Goal: Transaction & Acquisition: Purchase product/service

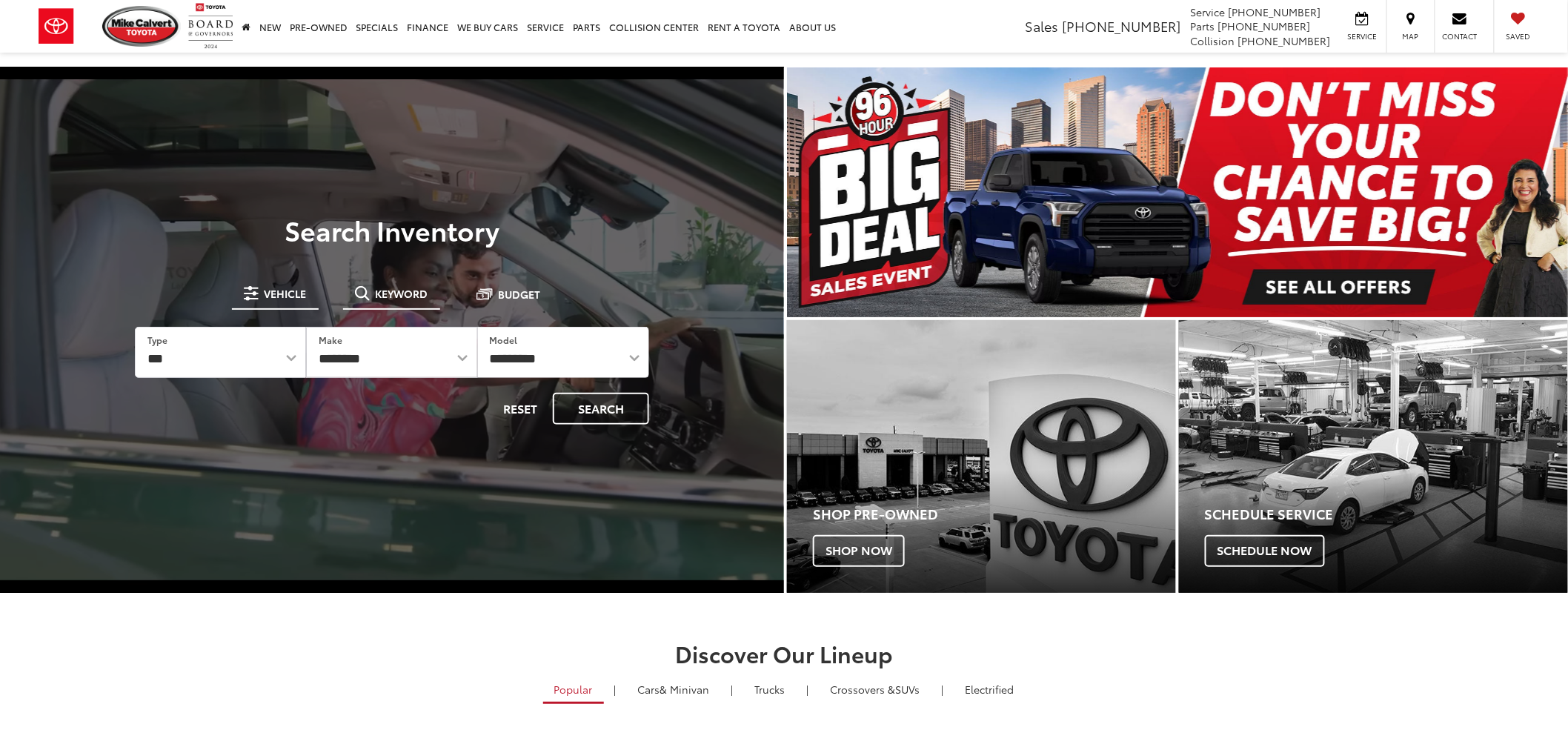
click at [395, 304] on button "Keyword" at bounding box center [392, 294] width 97 height 27
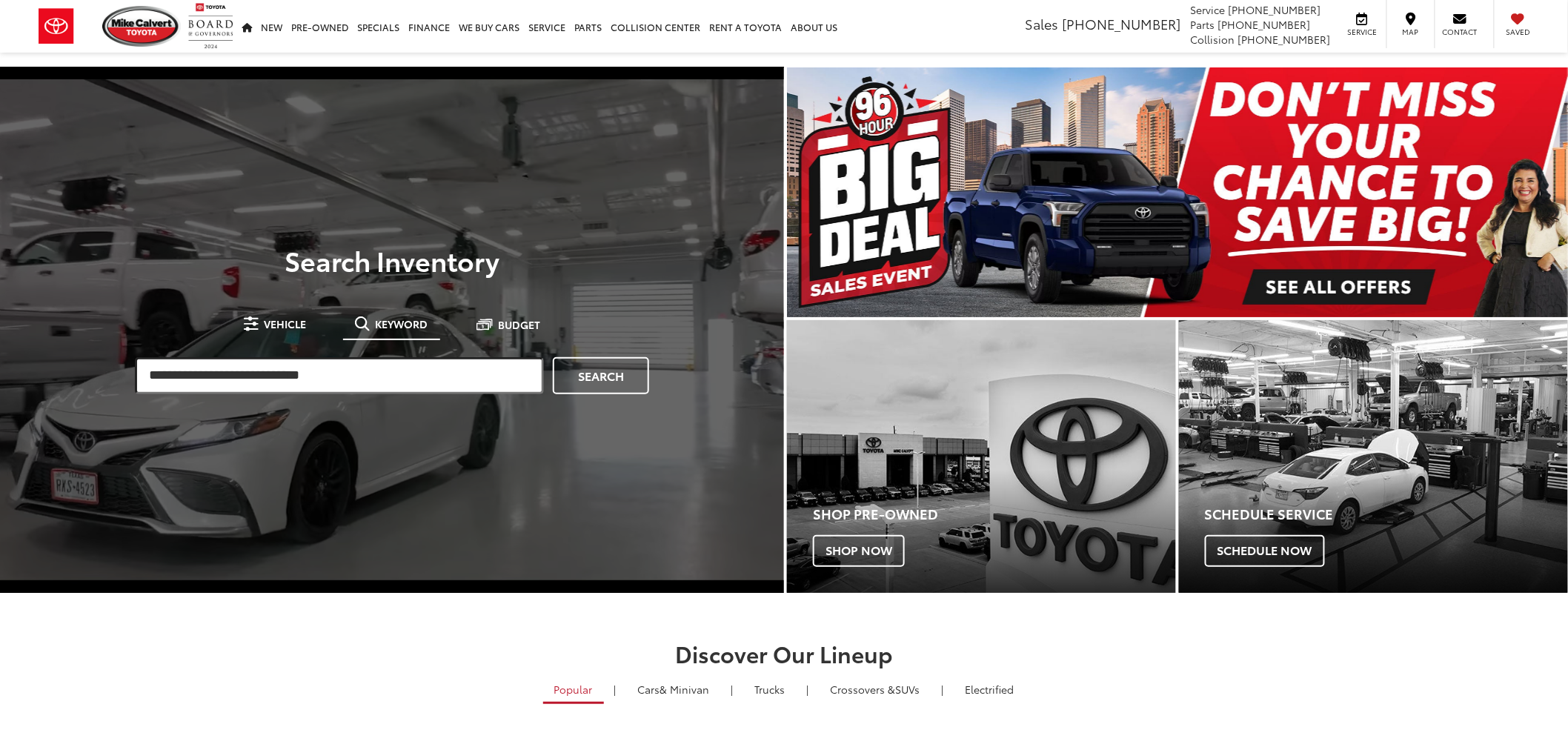
click at [443, 384] on input "search" at bounding box center [340, 376] width 409 height 37
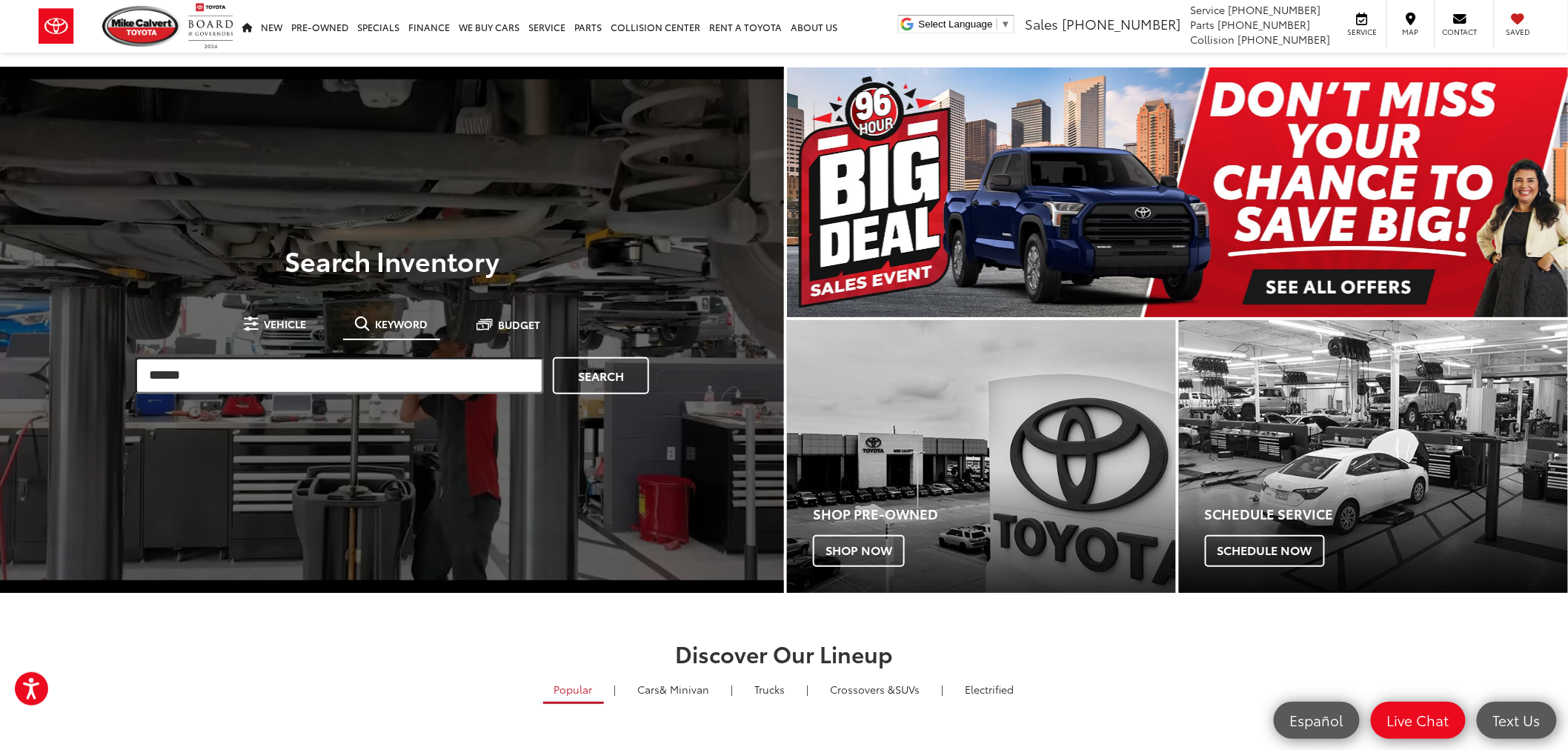
type input "*****"
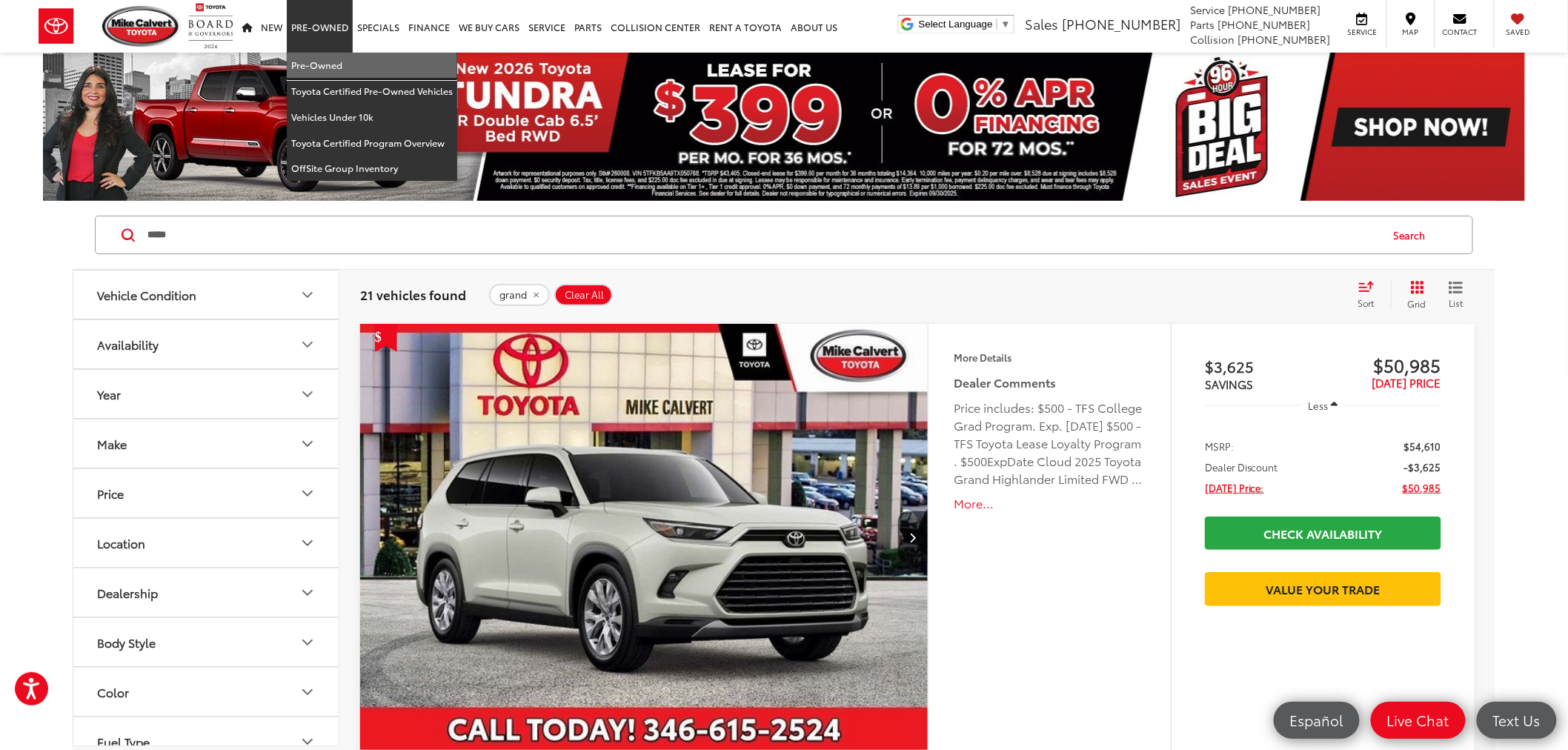
click at [307, 54] on link "Pre-Owned" at bounding box center [372, 66] width 171 height 26
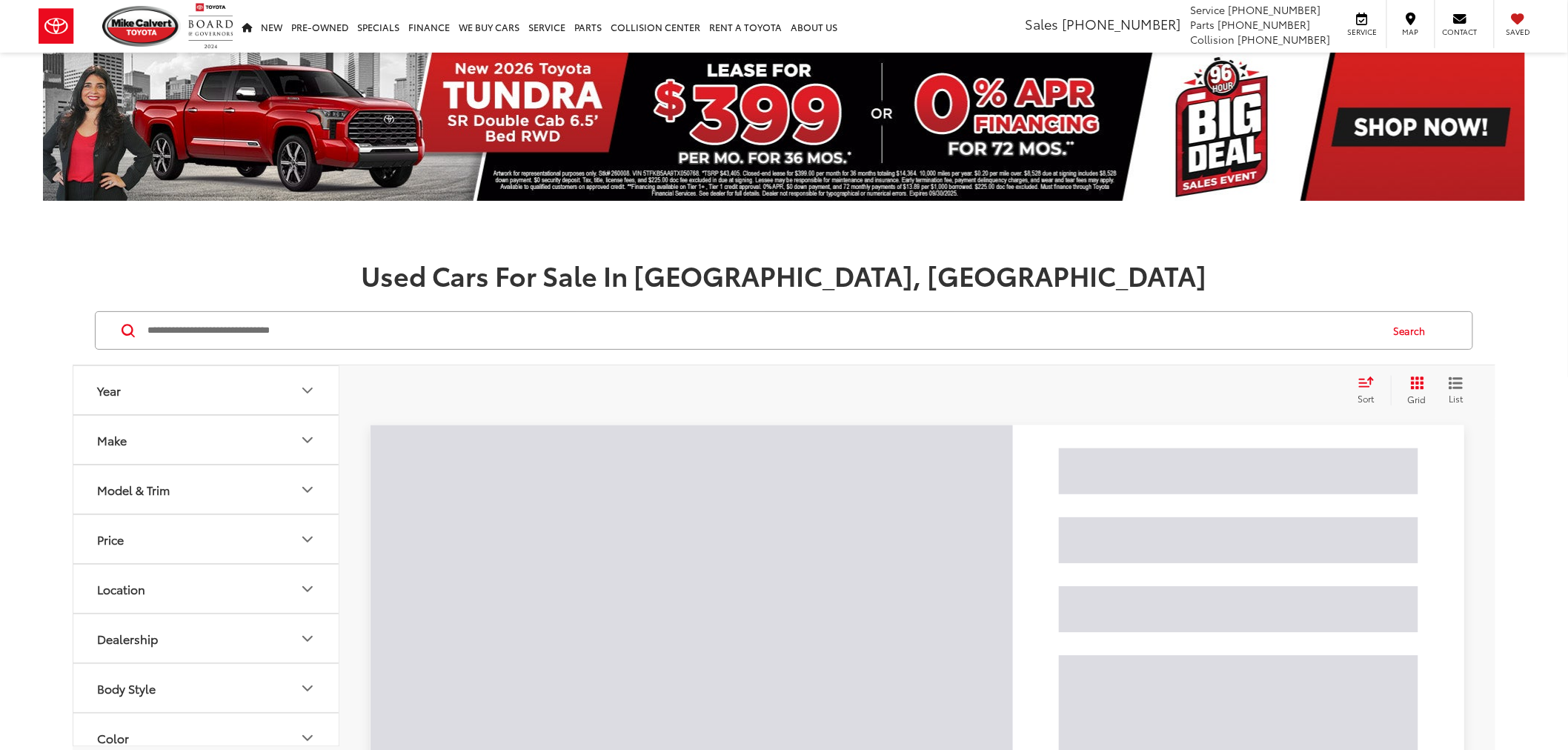
click at [274, 345] on input "Search by Make, Model, or Keyword" at bounding box center [763, 331] width 1234 height 36
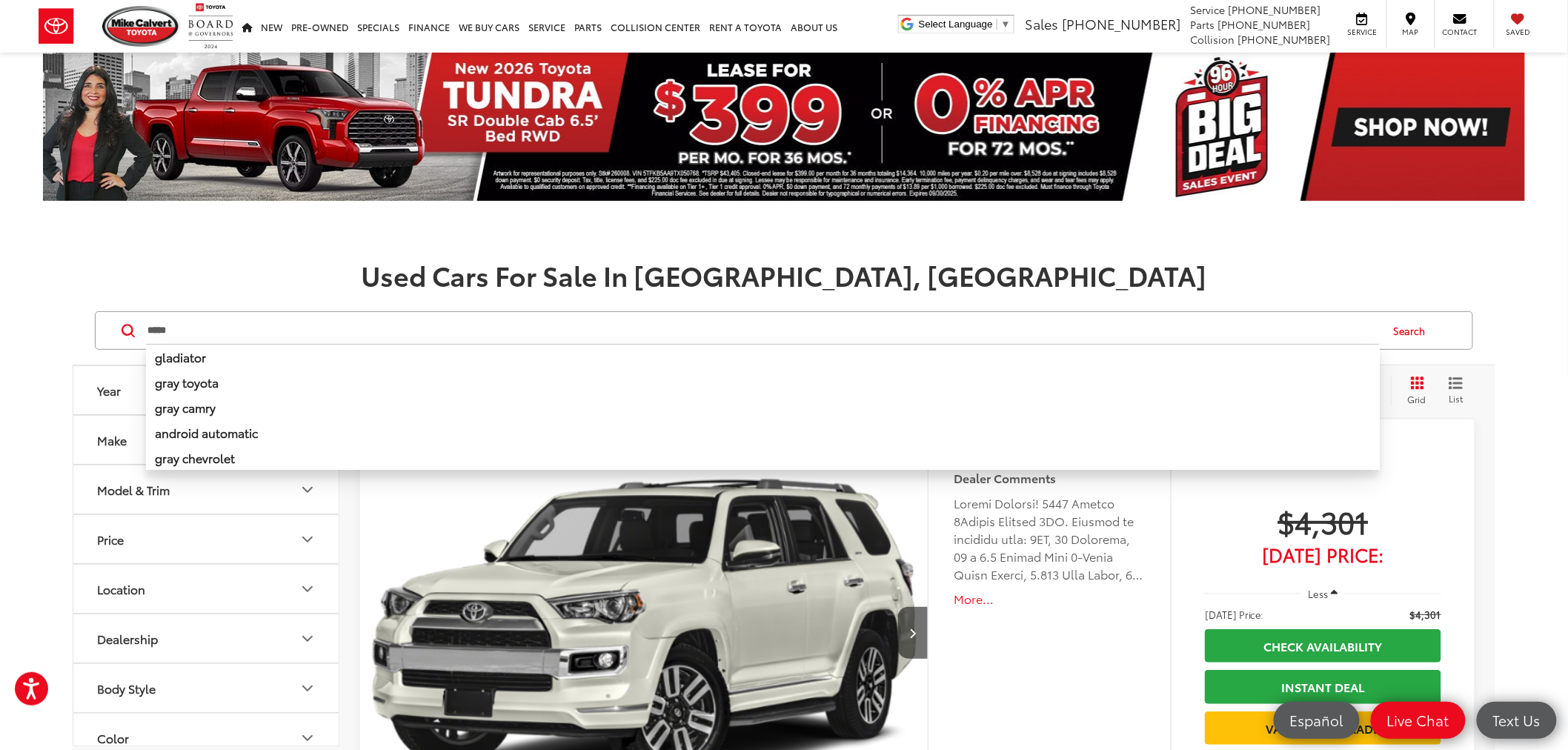
type input "*****"
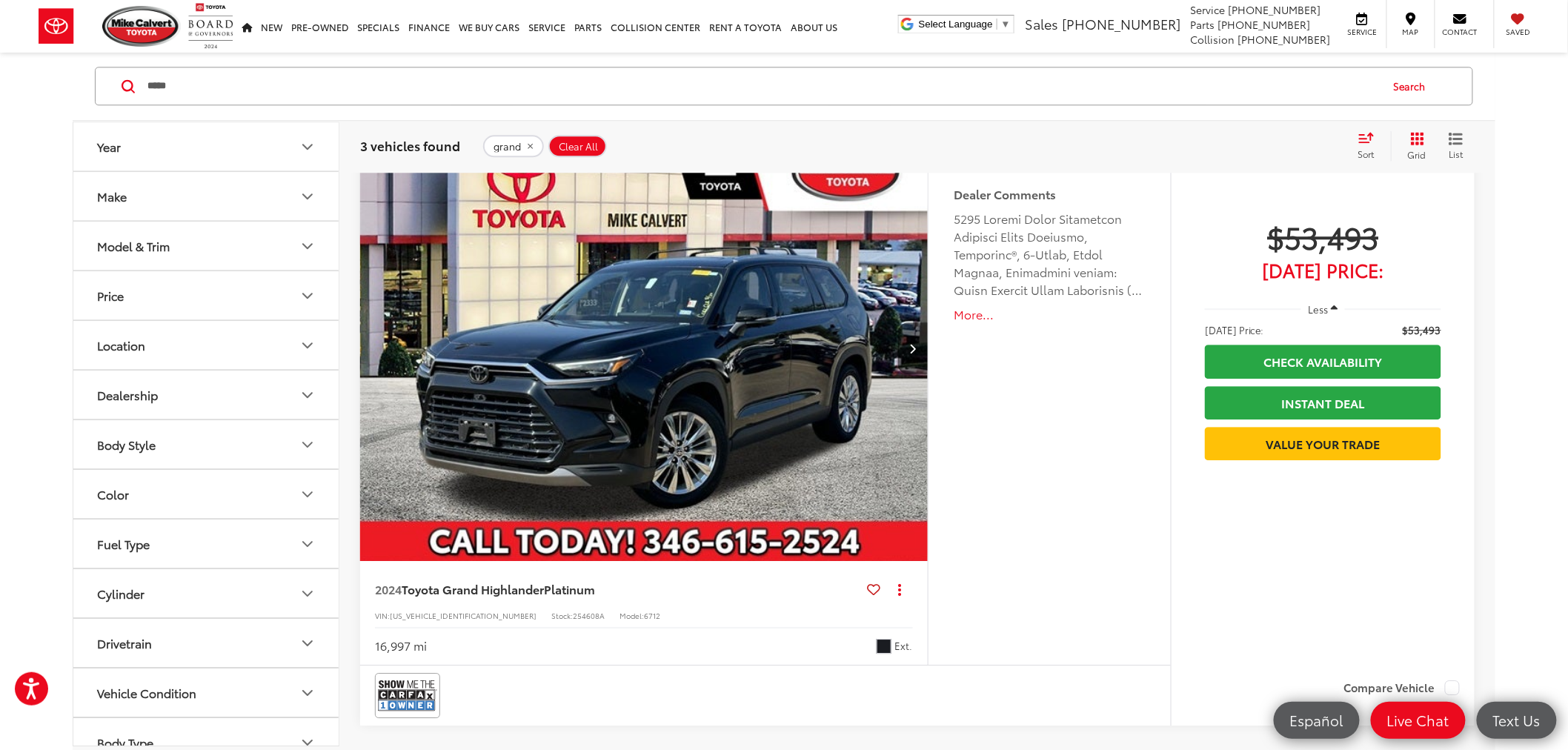
scroll to position [1482, 0]
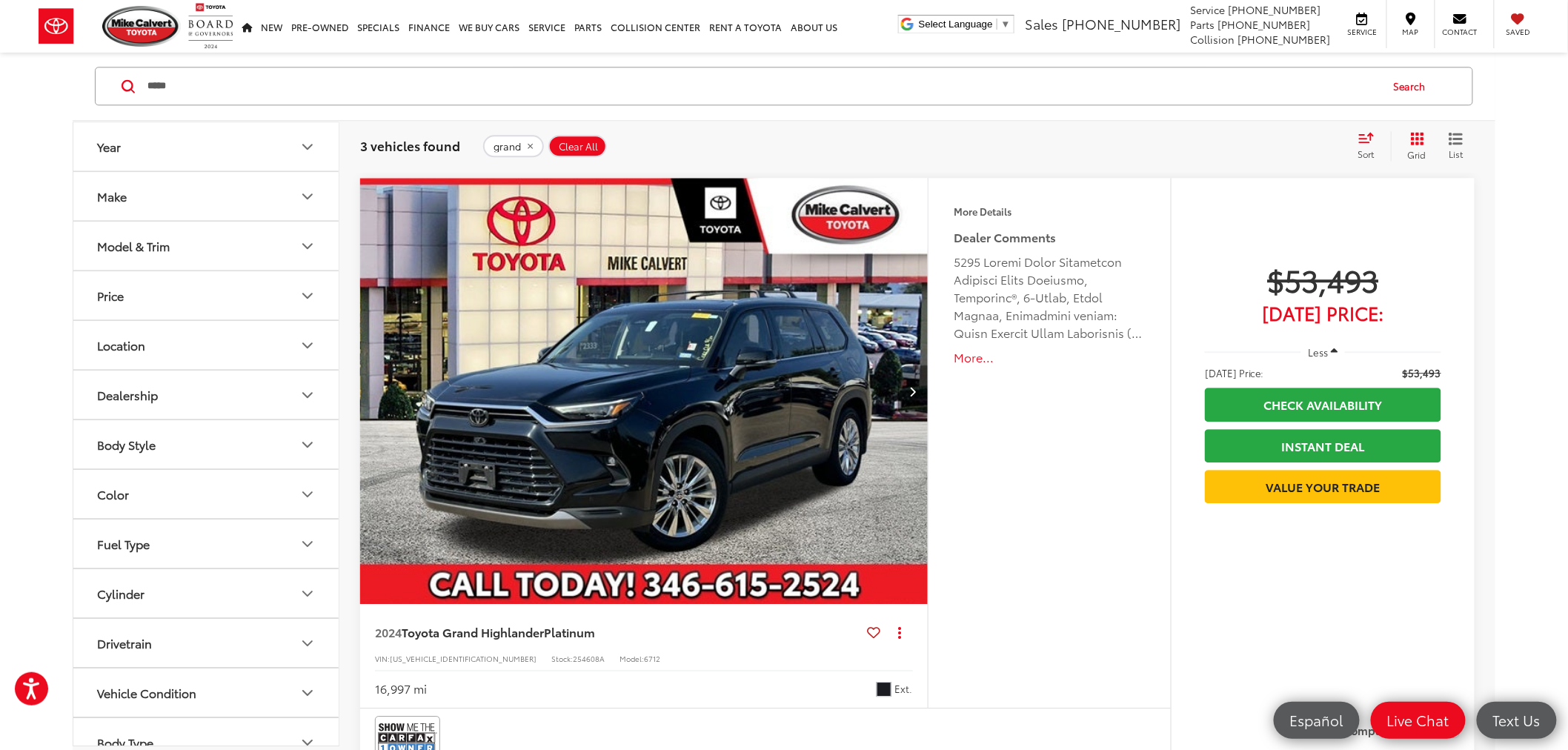
click at [906, 393] on button "Next image" at bounding box center [913, 391] width 29 height 52
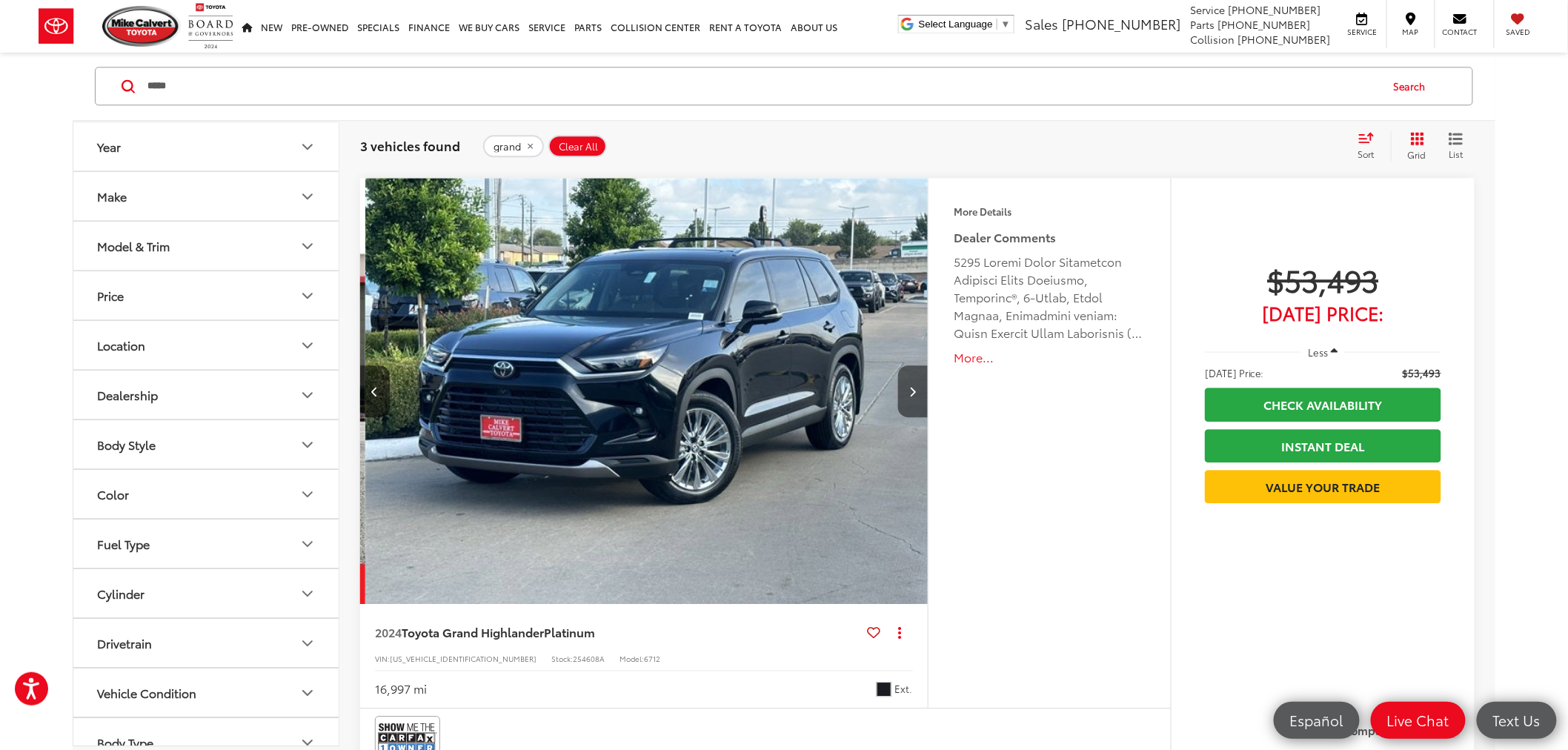
scroll to position [0, 569]
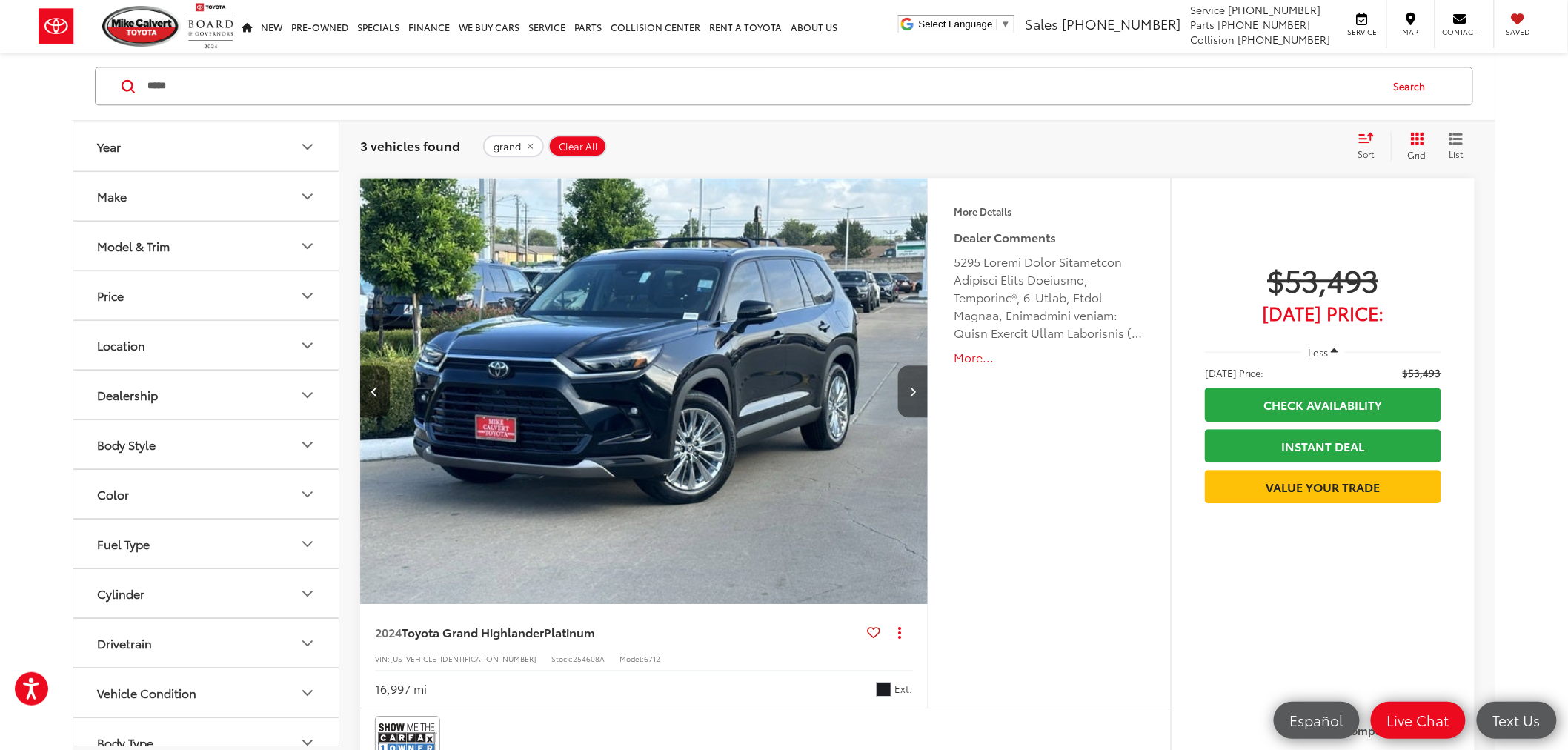
click at [906, 387] on button "Next image" at bounding box center [913, 391] width 29 height 52
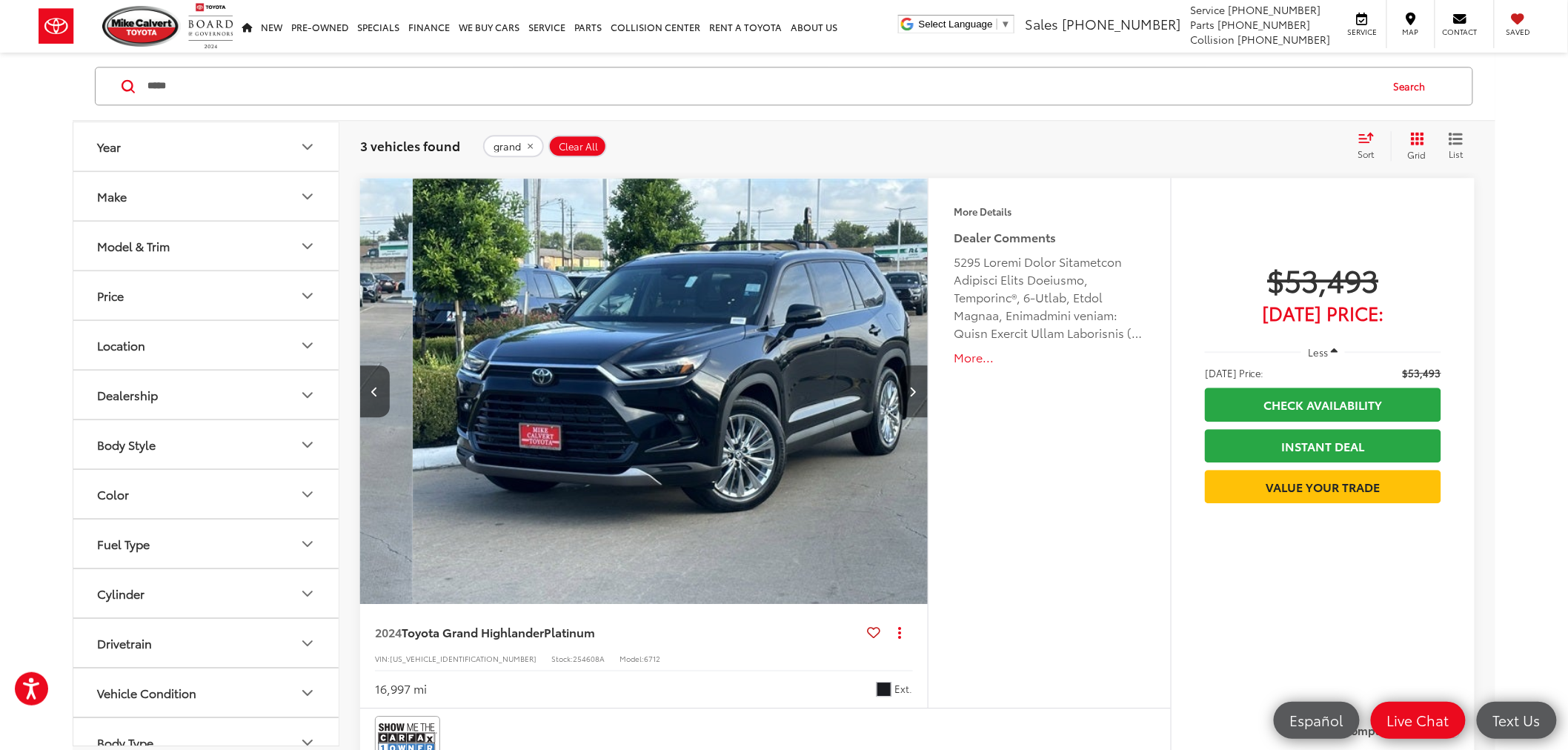
scroll to position [0, 1139]
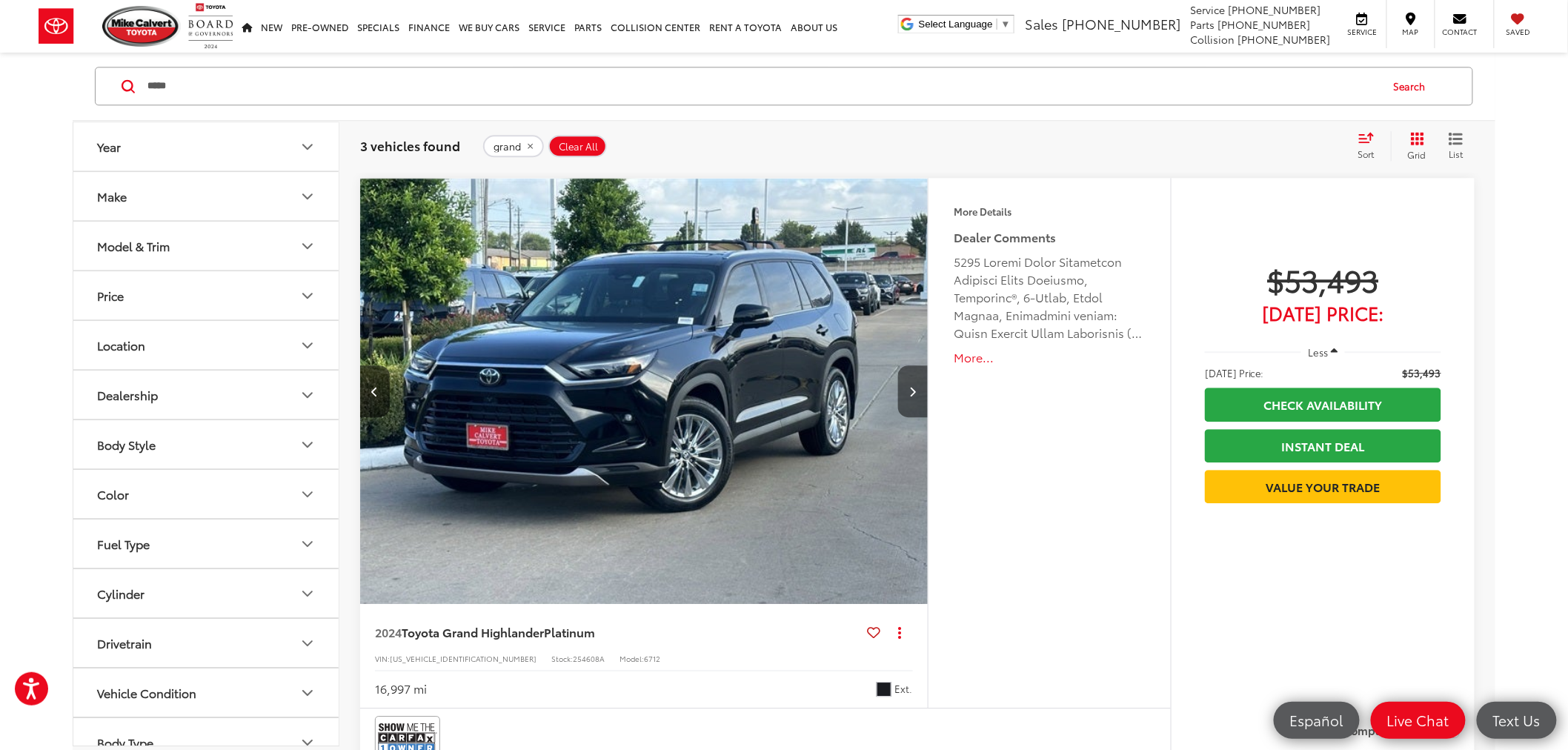
click at [921, 388] on button "Next image" at bounding box center [913, 391] width 29 height 52
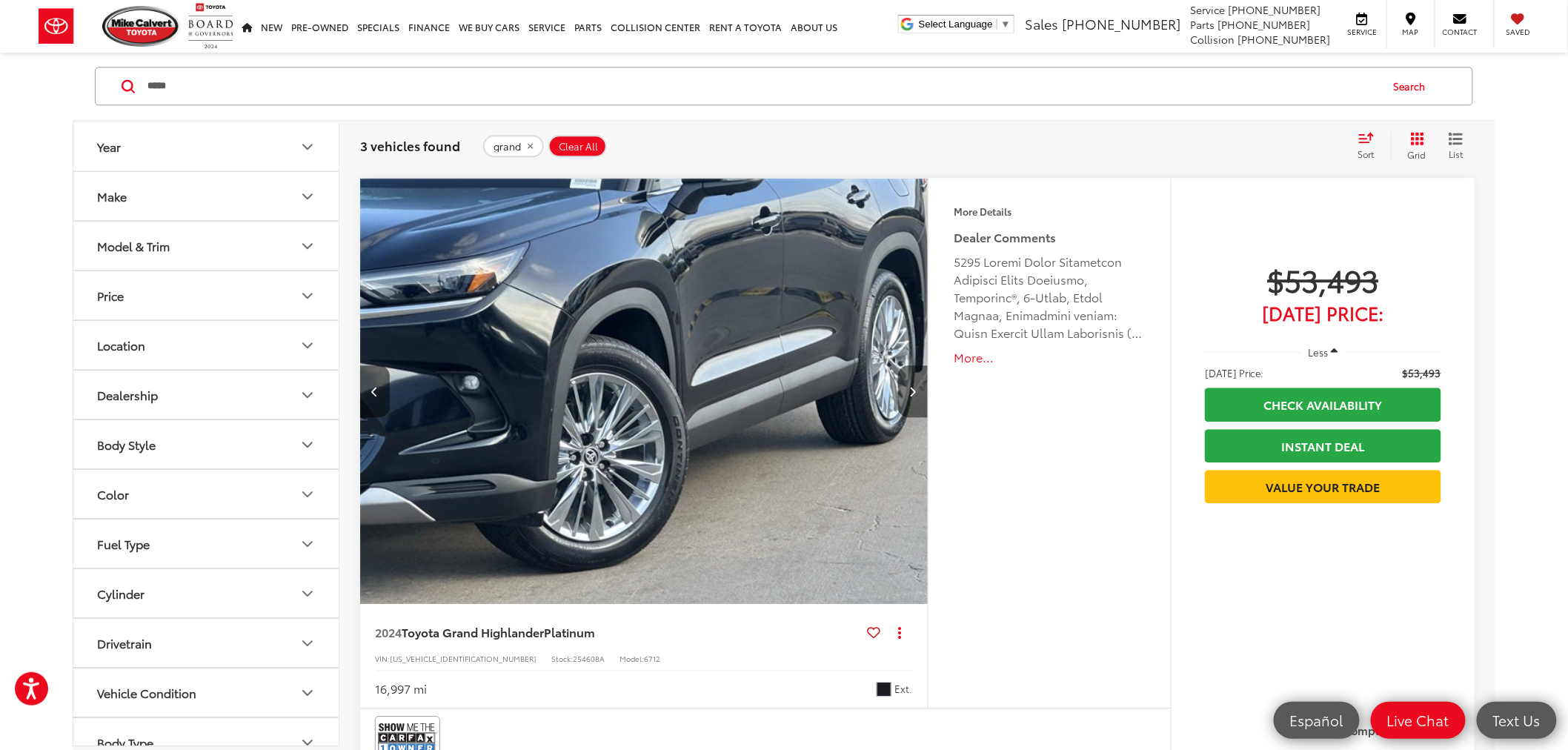
click at [921, 388] on button "Next image" at bounding box center [913, 391] width 29 height 52
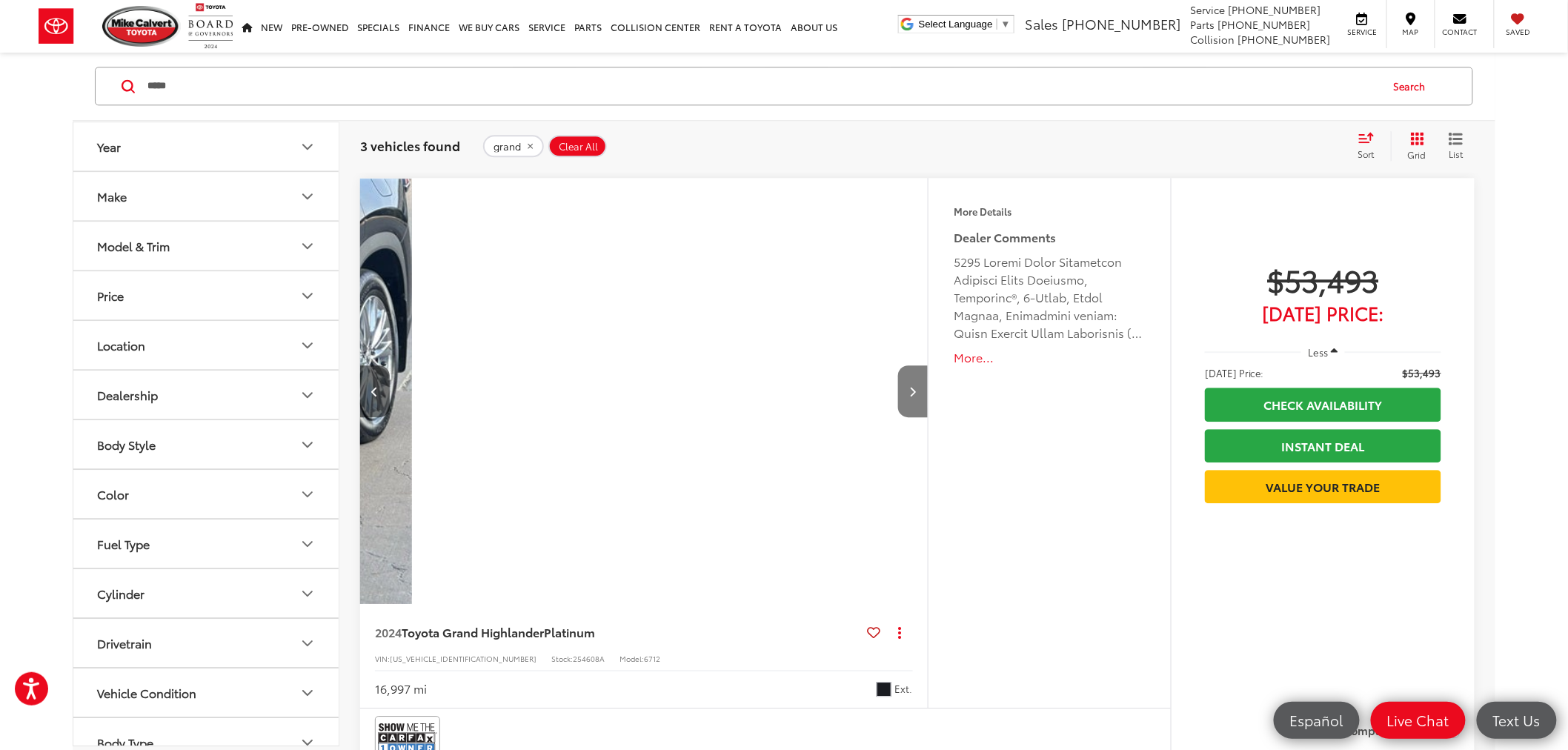
scroll to position [0, 2279]
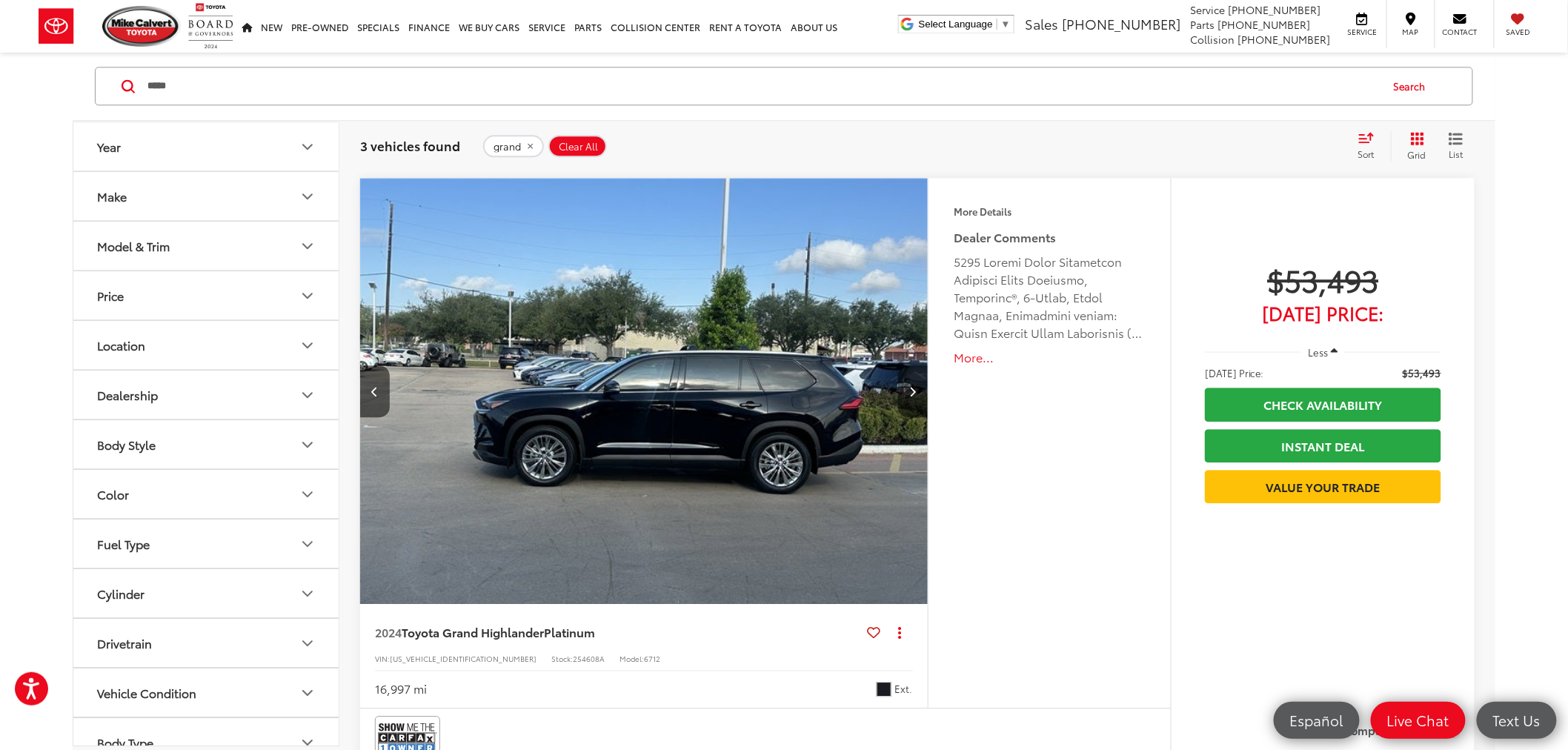
click at [921, 388] on button "Next image" at bounding box center [913, 391] width 29 height 52
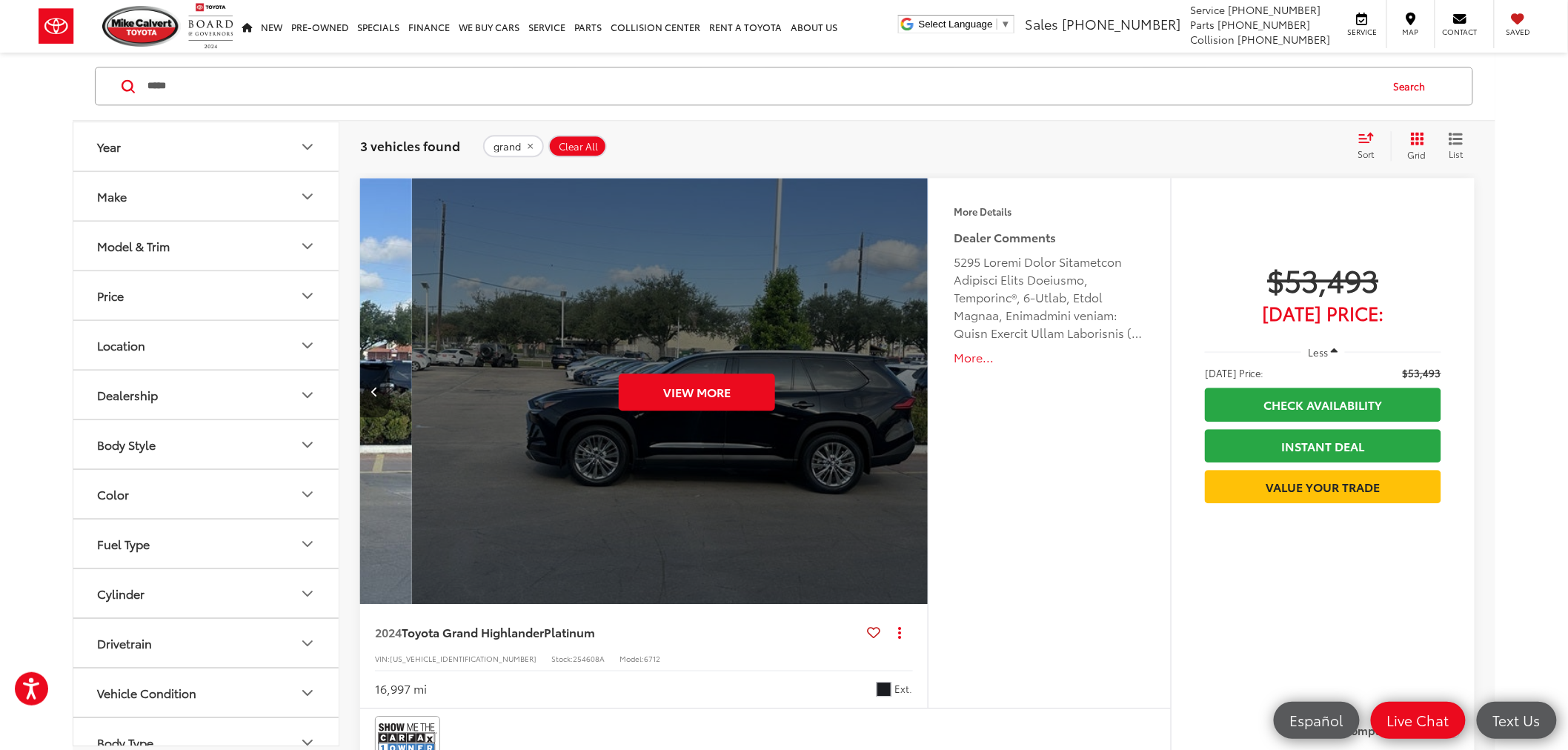
scroll to position [0, 2849]
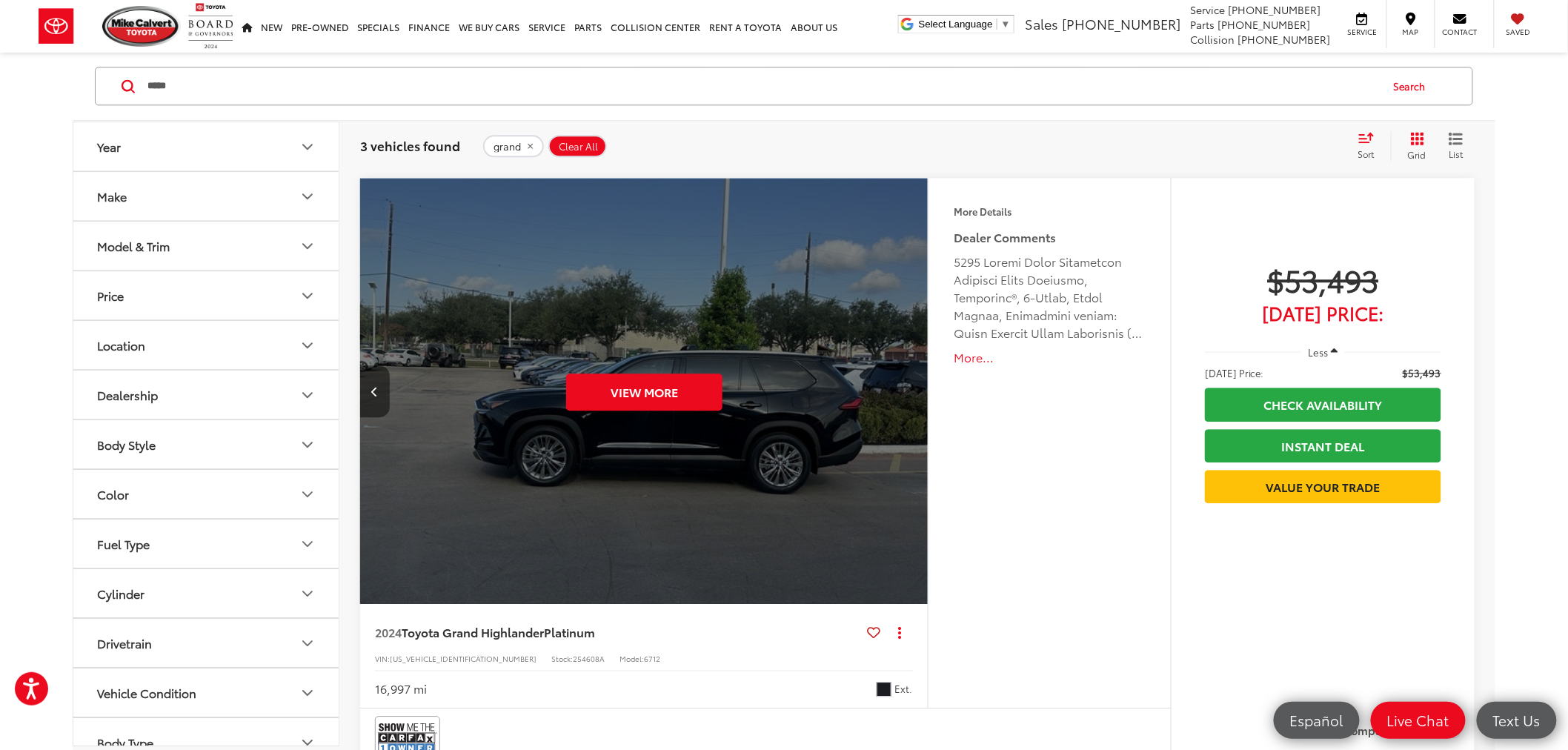
click at [383, 375] on button "Previous image" at bounding box center [375, 391] width 29 height 52
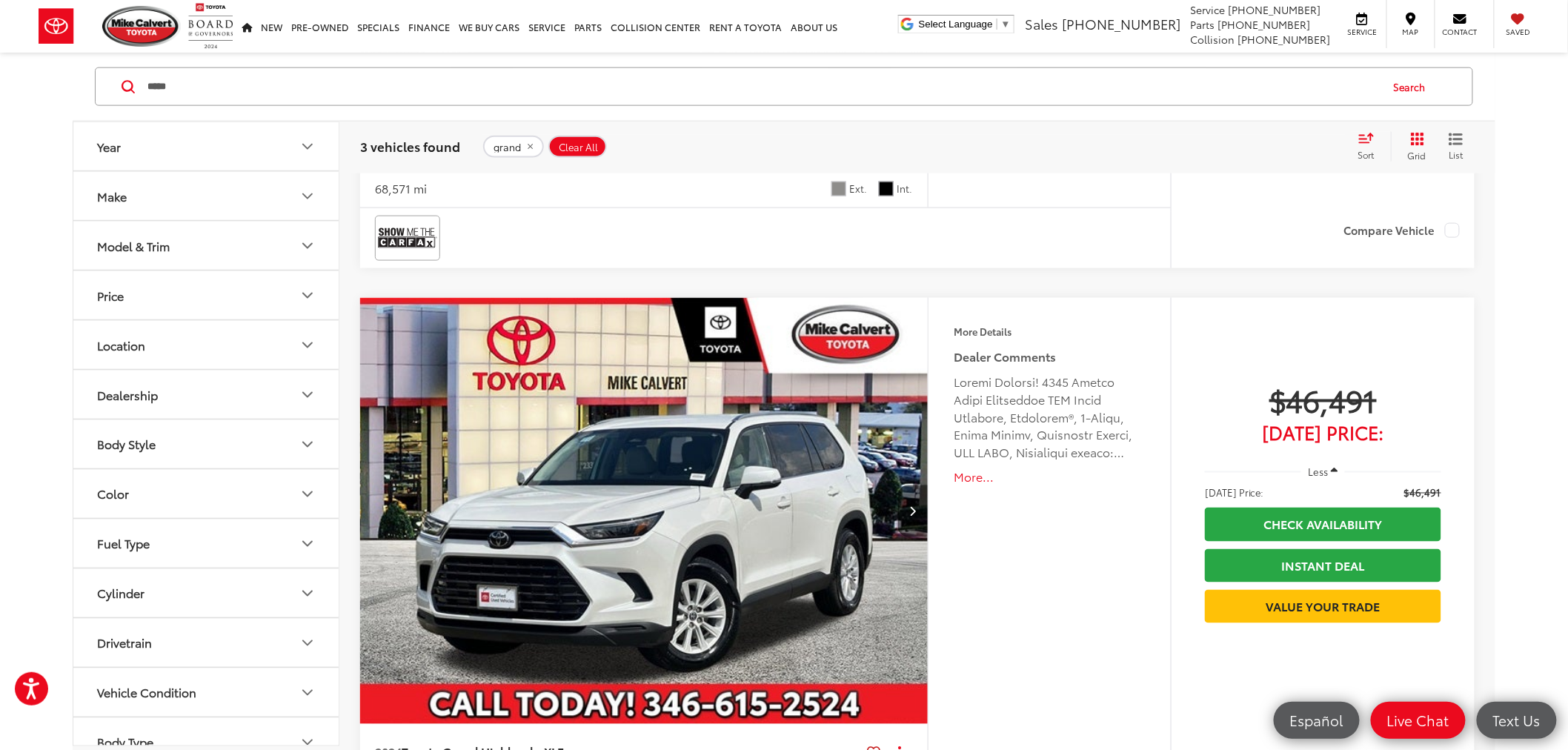
scroll to position [742, 0]
click at [913, 511] on icon "Next image" at bounding box center [912, 511] width 7 height 10
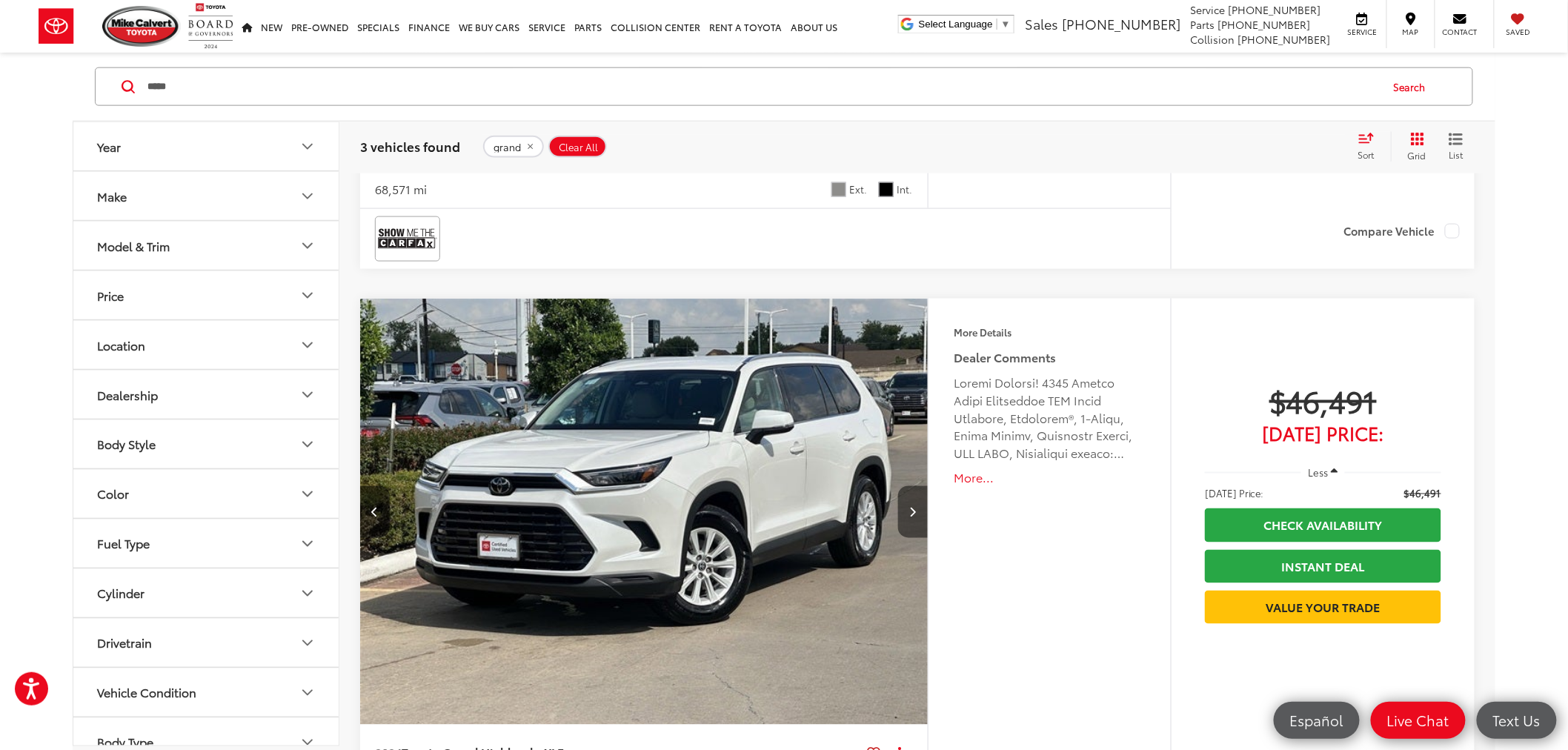
click at [913, 511] on icon "Next image" at bounding box center [912, 511] width 7 height 10
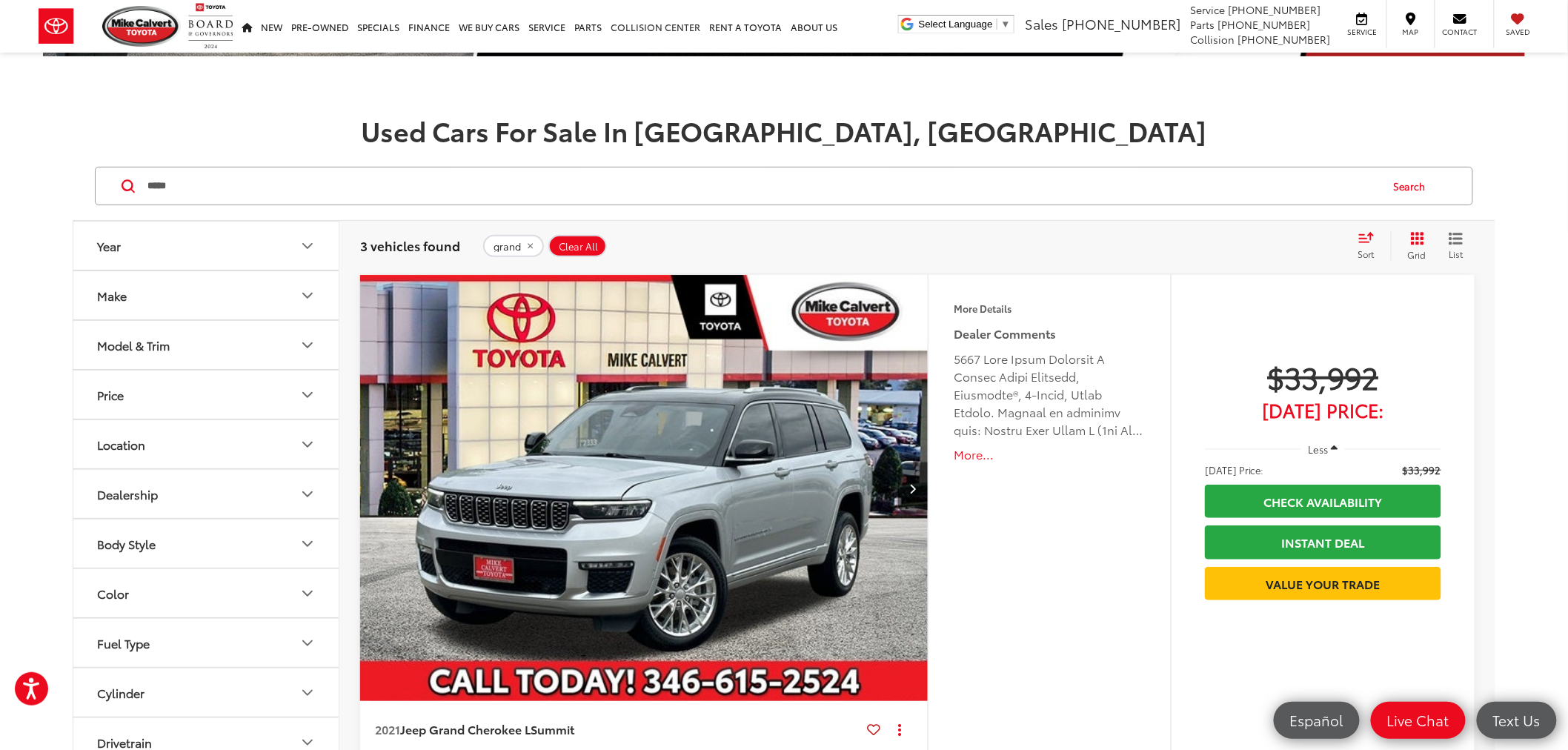
scroll to position [0, 0]
